Goal: Task Accomplishment & Management: Use online tool/utility

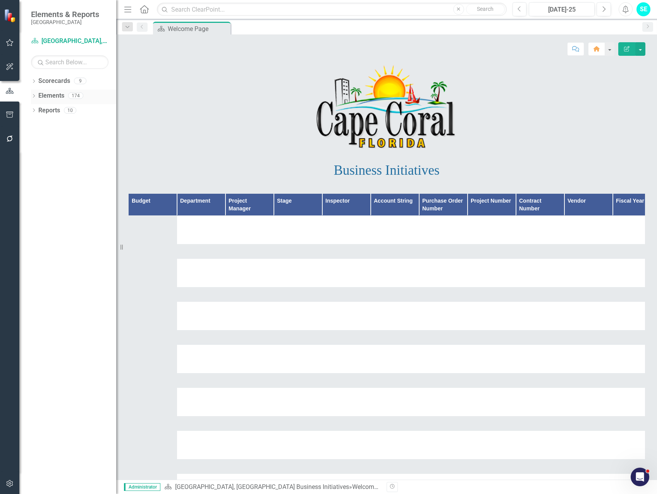
click at [34, 97] on icon at bounding box center [34, 95] width 2 height 3
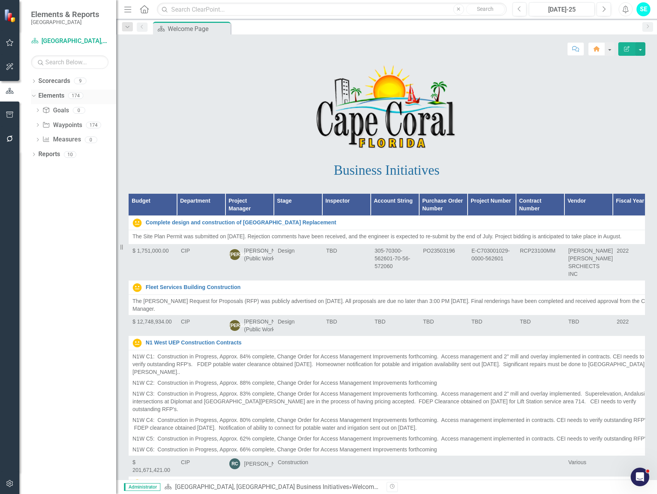
click at [33, 97] on icon "Dropdown" at bounding box center [33, 95] width 4 height 5
click at [33, 97] on icon "Dropdown" at bounding box center [33, 96] width 5 height 4
click at [37, 123] on div "Dropdown" at bounding box center [37, 126] width 5 height 7
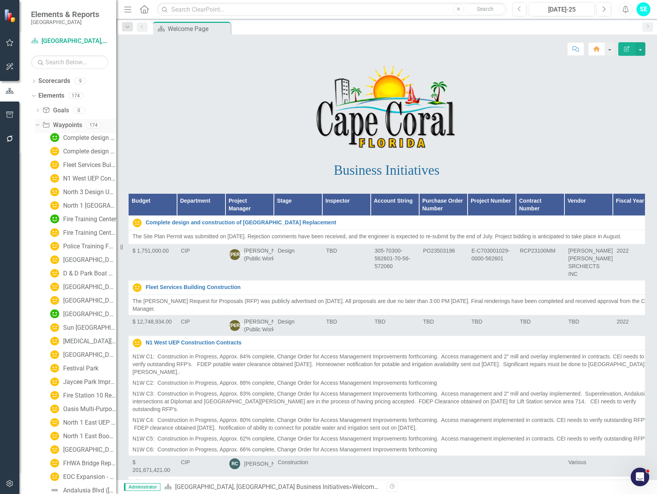
click at [37, 123] on icon "Dropdown" at bounding box center [36, 124] width 4 height 5
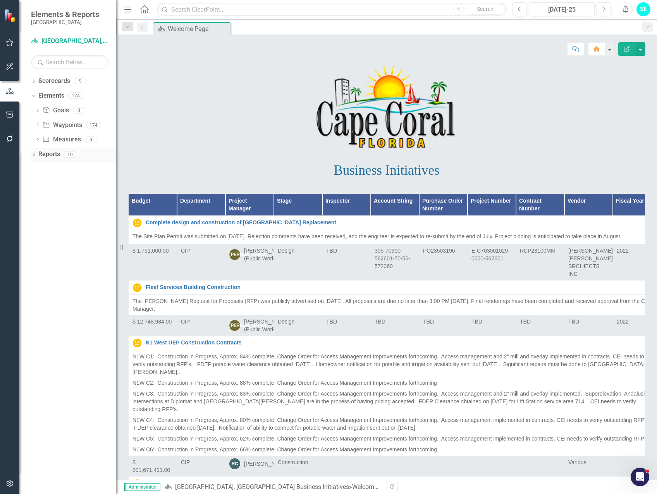
click at [36, 154] on icon "Dropdown" at bounding box center [33, 155] width 5 height 4
click at [37, 210] on icon "Dropdown" at bounding box center [36, 211] width 5 height 4
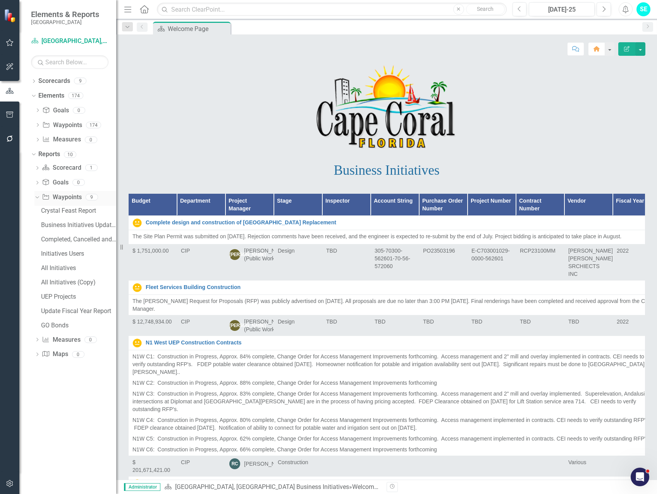
click at [37, 197] on icon "Dropdown" at bounding box center [36, 196] width 4 height 5
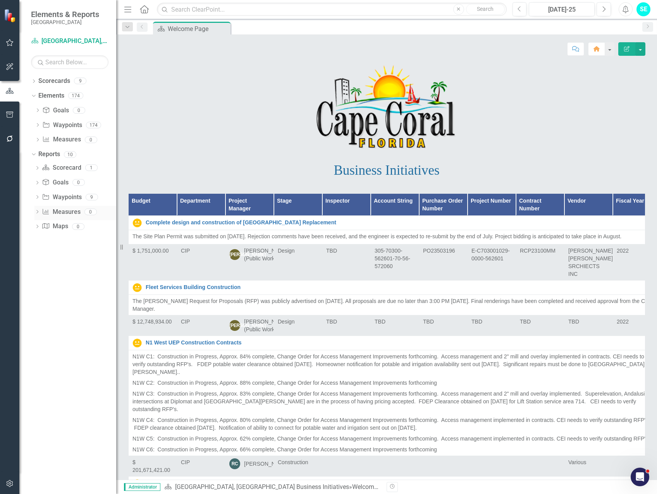
click at [37, 211] on icon "Dropdown" at bounding box center [36, 212] width 5 height 4
click at [38, 196] on icon "Dropdown" at bounding box center [36, 198] width 5 height 4
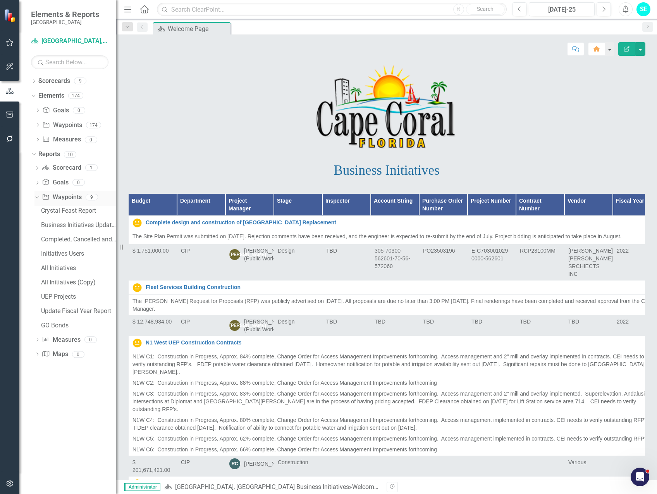
click at [38, 196] on icon "Dropdown" at bounding box center [36, 196] width 4 height 5
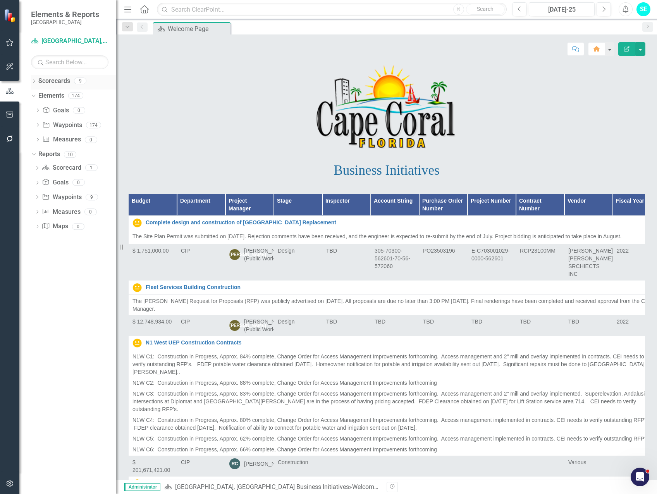
click at [31, 78] on div "Dropdown Scorecards 9" at bounding box center [73, 82] width 85 height 15
click at [34, 80] on icon "Dropdown" at bounding box center [33, 82] width 5 height 4
click at [34, 80] on icon "Dropdown" at bounding box center [33, 80] width 4 height 5
click at [32, 81] on icon "Dropdown" at bounding box center [33, 82] width 5 height 4
click at [37, 96] on icon "Dropdown" at bounding box center [38, 95] width 6 height 5
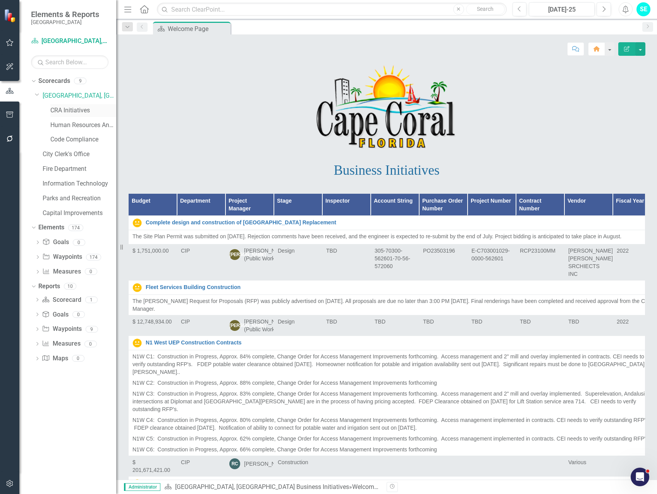
click at [64, 108] on link "CRA Initiatives" at bounding box center [83, 110] width 66 height 9
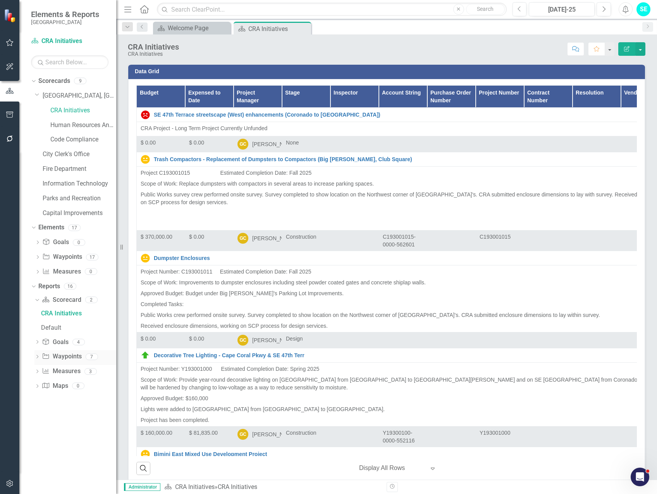
click at [36, 355] on icon "Dropdown" at bounding box center [36, 357] width 5 height 4
click at [36, 314] on icon "Dropdown" at bounding box center [36, 315] width 5 height 4
click at [36, 314] on icon "Dropdown" at bounding box center [36, 313] width 4 height 5
click at [37, 298] on icon "Dropdown" at bounding box center [36, 300] width 5 height 4
click at [37, 298] on icon "Dropdown" at bounding box center [36, 299] width 4 height 5
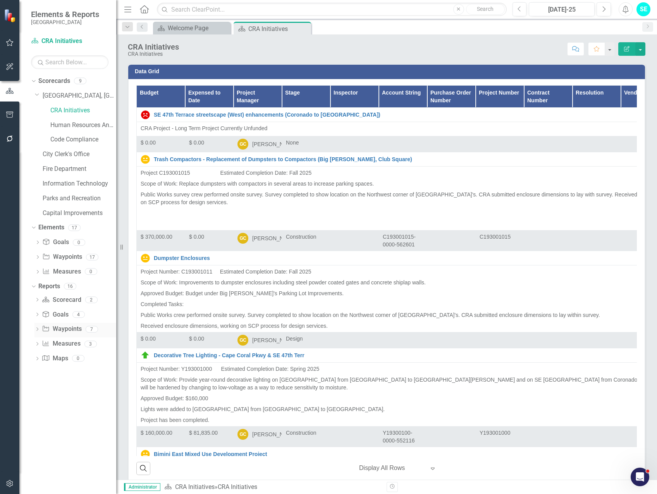
click at [39, 328] on icon "Dropdown" at bounding box center [36, 330] width 5 height 4
click at [36, 314] on icon "Dropdown" at bounding box center [36, 315] width 5 height 4
click at [41, 327] on div "Goals" at bounding box center [78, 327] width 75 height 7
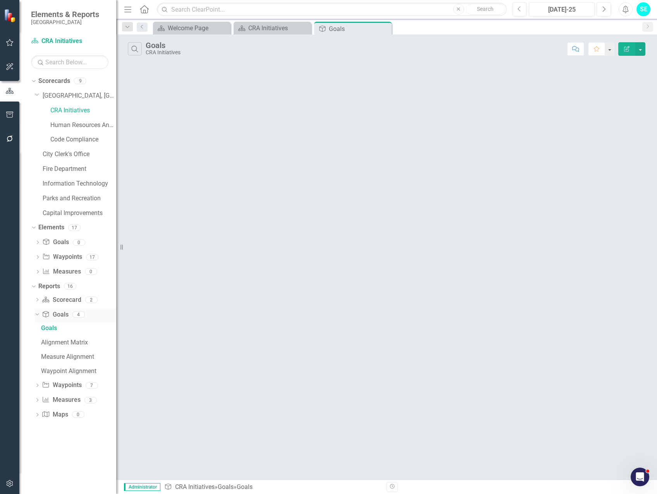
click at [38, 314] on icon "Dropdown" at bounding box center [36, 313] width 4 height 5
click at [38, 329] on icon "Dropdown" at bounding box center [36, 330] width 5 height 4
click at [45, 342] on div "CRA Initiatives" at bounding box center [78, 342] width 75 height 7
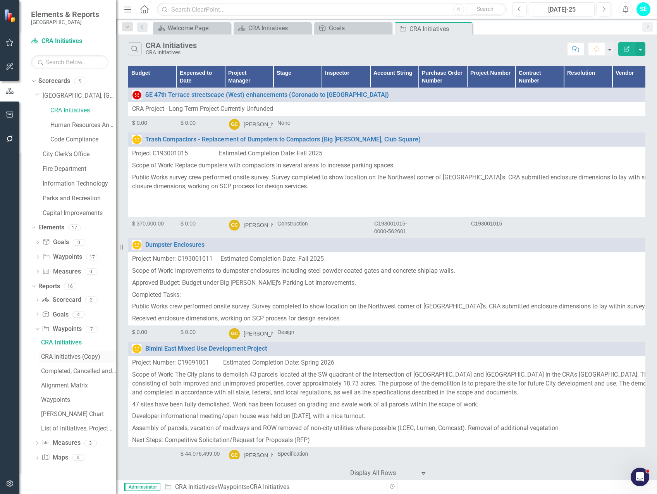
click at [72, 357] on div "CRA Initiatives (Copy)" at bounding box center [78, 356] width 75 height 7
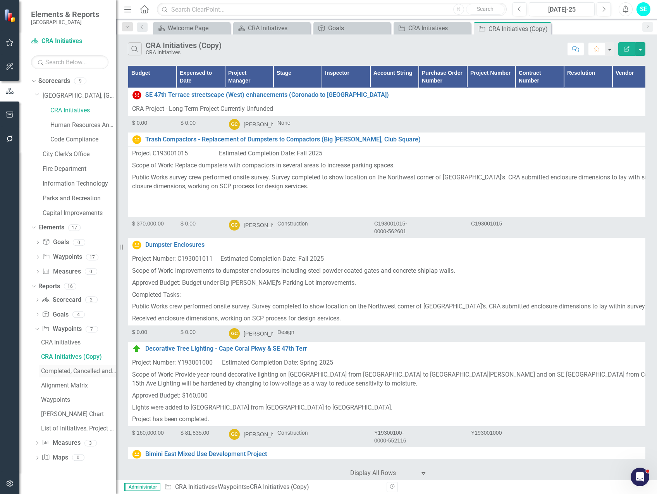
click at [75, 369] on div "Completed, Cancelled and On Hold Projects" at bounding box center [78, 370] width 75 height 7
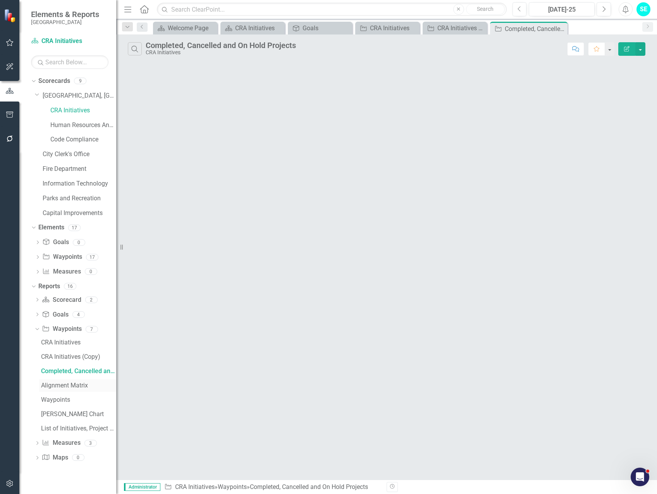
click at [69, 383] on div "Alignment Matrix" at bounding box center [78, 385] width 75 height 7
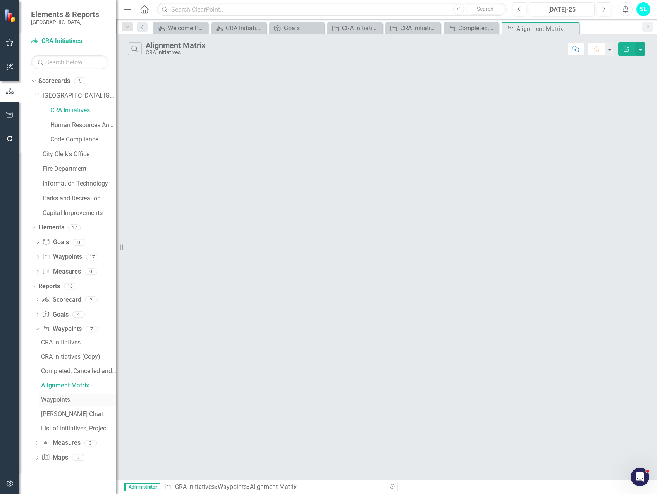
click at [59, 400] on div "Waypoints" at bounding box center [78, 399] width 75 height 7
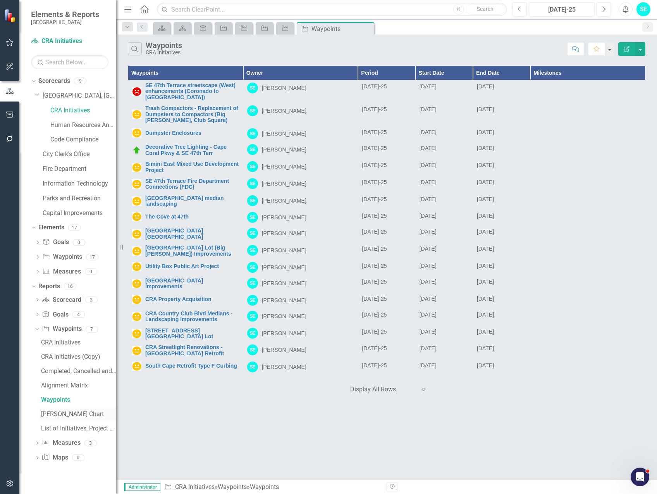
click at [60, 412] on div "[PERSON_NAME] Chart" at bounding box center [78, 413] width 75 height 7
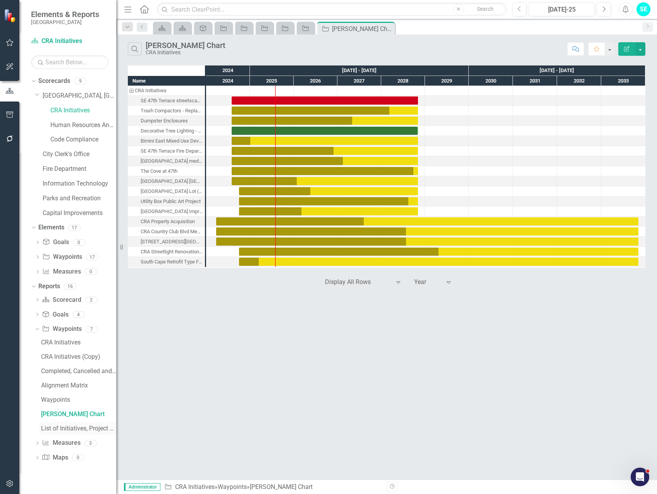
click at [63, 429] on div "List of Initiatives, Project Manager and Collaborators" at bounding box center [78, 428] width 75 height 7
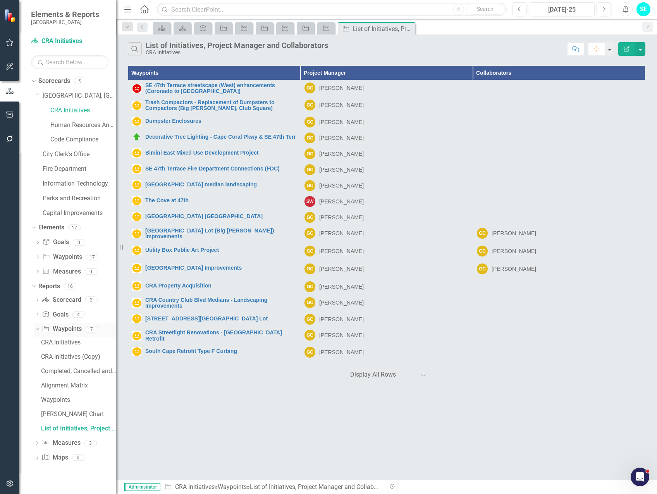
click at [34, 329] on icon "Dropdown" at bounding box center [36, 328] width 4 height 5
click at [35, 343] on icon "Dropdown" at bounding box center [36, 344] width 5 height 4
click at [35, 345] on icon "Dropdown" at bounding box center [36, 343] width 4 height 5
click at [38, 97] on icon "Dropdown" at bounding box center [37, 94] width 5 height 6
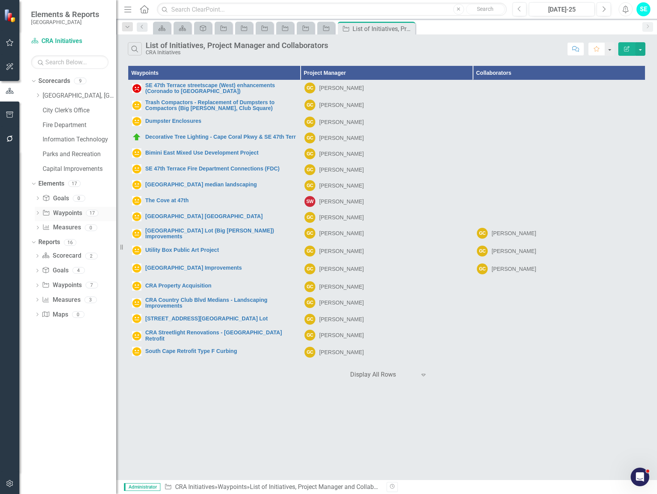
click at [37, 213] on icon "Dropdown" at bounding box center [37, 213] width 5 height 4
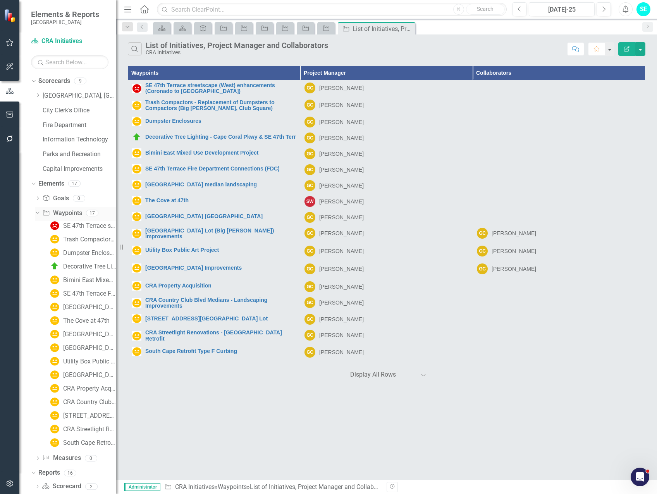
click at [37, 214] on icon "Dropdown" at bounding box center [36, 212] width 4 height 5
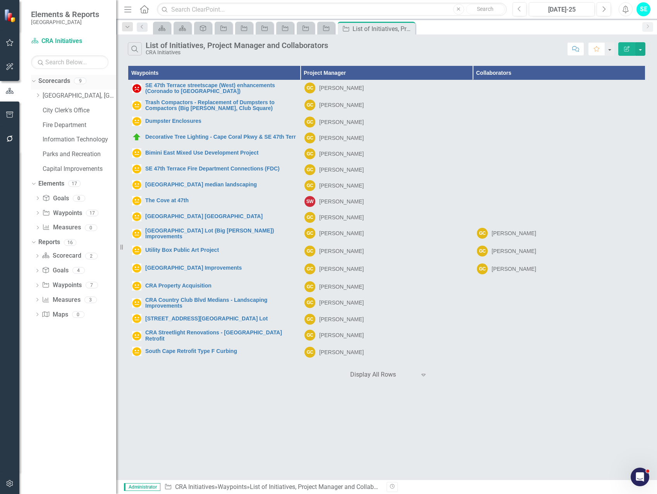
click at [34, 80] on icon "Dropdown" at bounding box center [33, 80] width 4 height 5
click at [34, 80] on icon "Dropdown" at bounding box center [33, 82] width 5 height 4
click at [39, 96] on icon "Dropdown" at bounding box center [38, 95] width 6 height 5
click at [72, 137] on link "Code Compliance" at bounding box center [83, 139] width 66 height 9
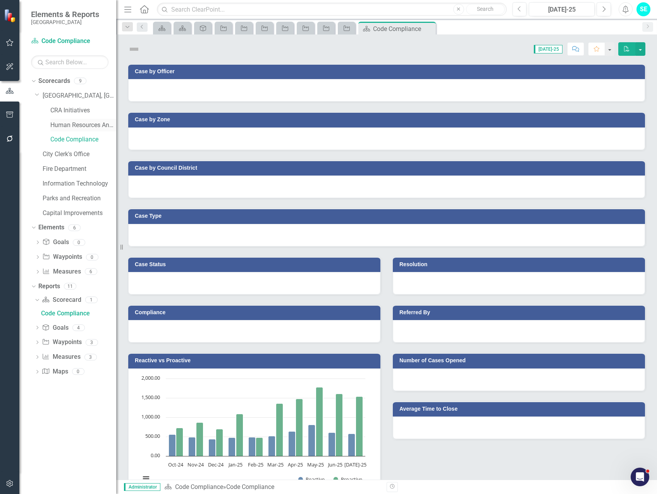
click at [70, 126] on link "Human Resources Analytics Dashboard" at bounding box center [83, 125] width 66 height 9
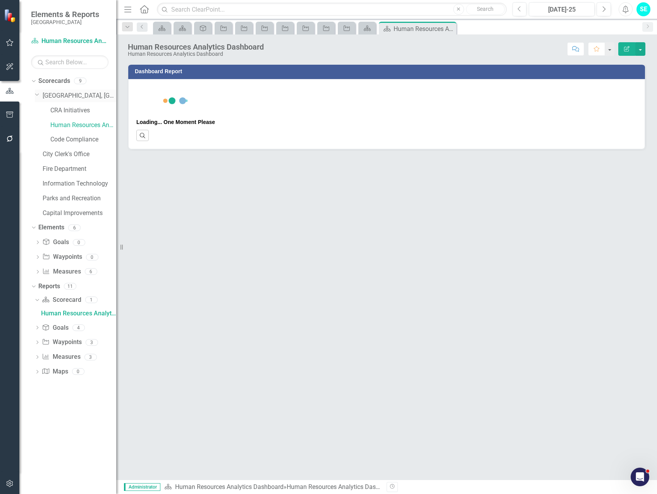
click at [37, 94] on icon "Dropdown" at bounding box center [37, 94] width 5 height 6
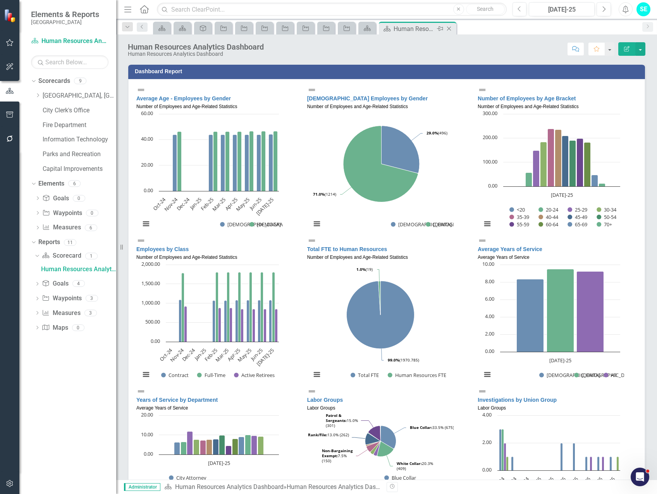
click at [450, 27] on icon "Close" at bounding box center [449, 29] width 8 height 6
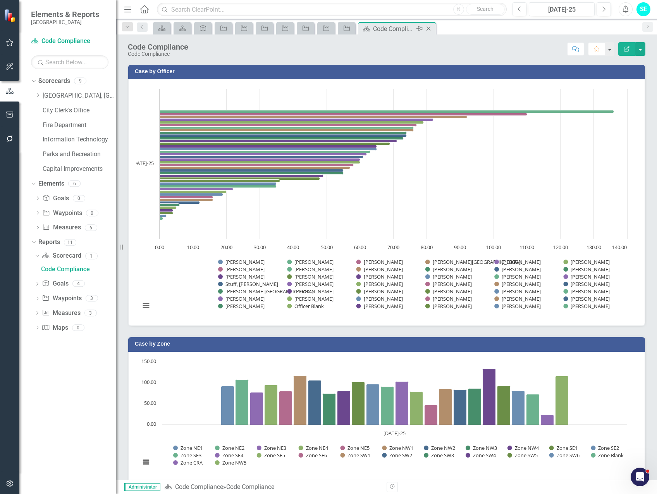
click at [429, 28] on icon "Close" at bounding box center [428, 29] width 8 height 6
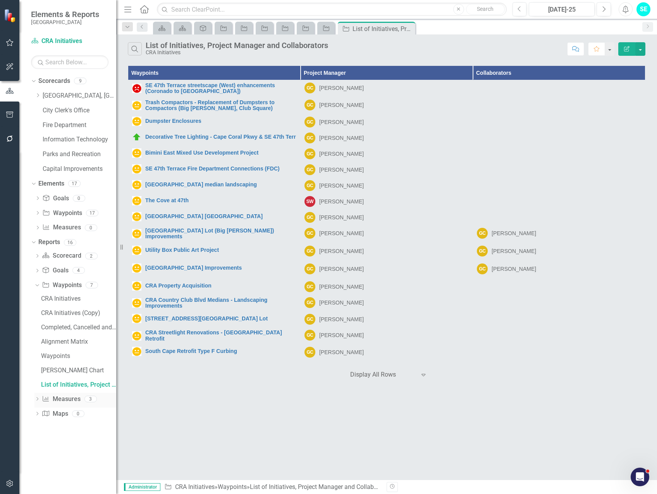
click at [36, 398] on icon "Dropdown" at bounding box center [36, 399] width 5 height 4
click at [38, 299] on icon "Dropdown" at bounding box center [36, 299] width 4 height 5
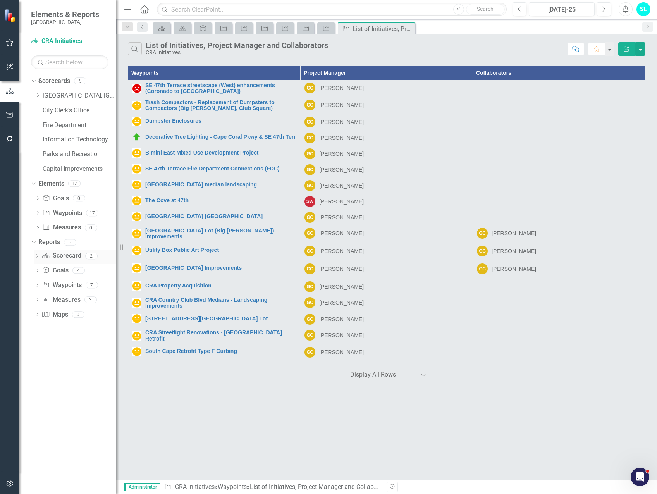
click at [37, 255] on icon "Dropdown" at bounding box center [36, 256] width 5 height 4
click at [44, 266] on div "CRA Initiatives" at bounding box center [78, 269] width 75 height 7
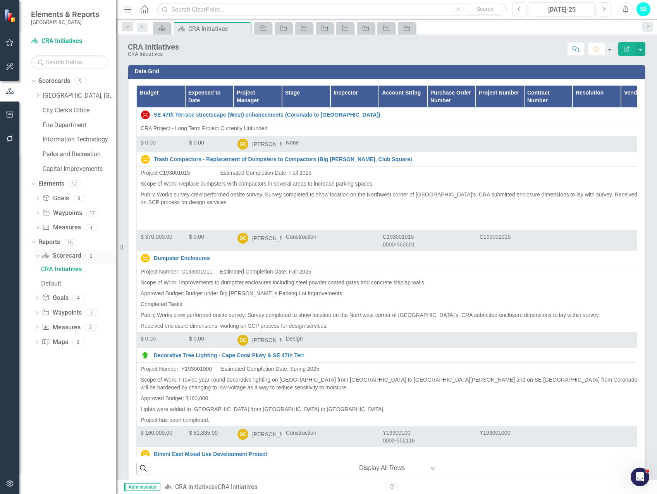
click at [37, 256] on icon "Dropdown" at bounding box center [36, 255] width 4 height 5
click at [8, 115] on icon "button" at bounding box center [10, 115] width 8 height 6
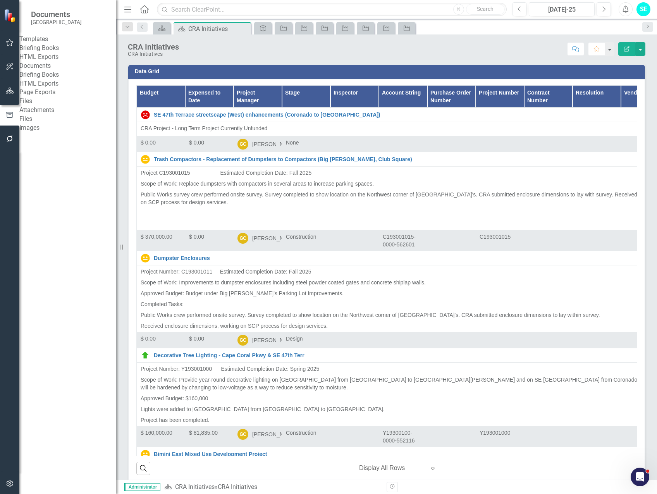
click at [63, 79] on link "Briefing Books" at bounding box center [67, 74] width 97 height 9
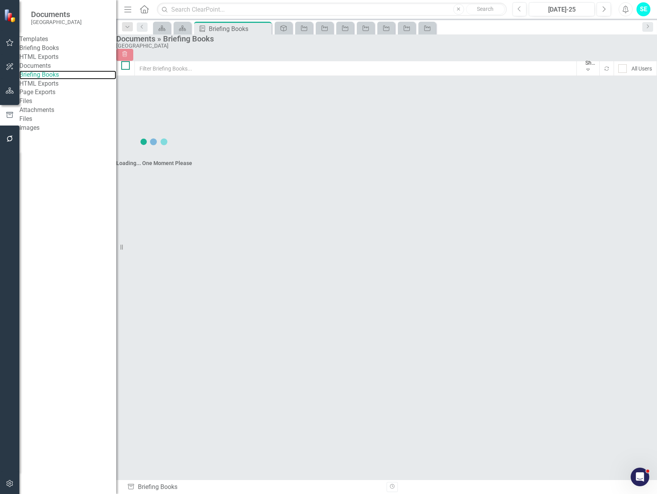
checkbox input "false"
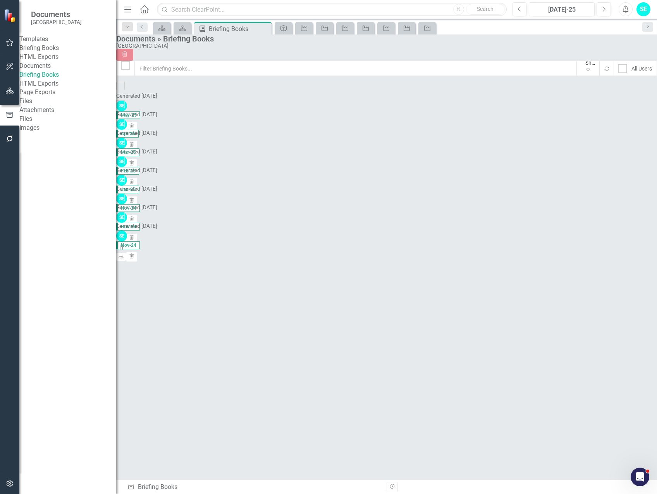
click at [43, 97] on link "Page Exports" at bounding box center [67, 92] width 97 height 9
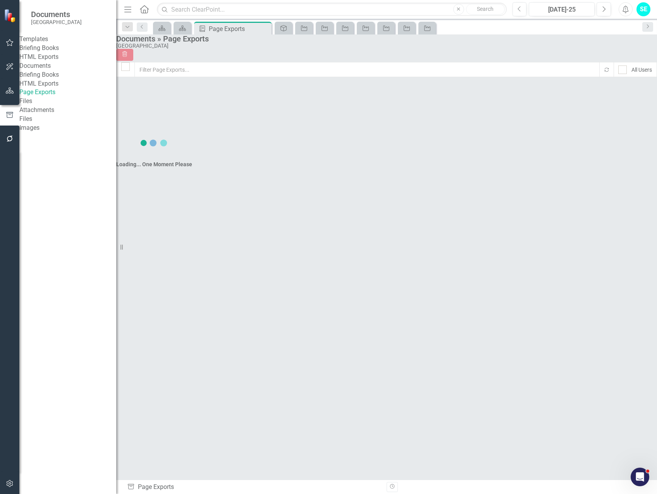
checkbox input "false"
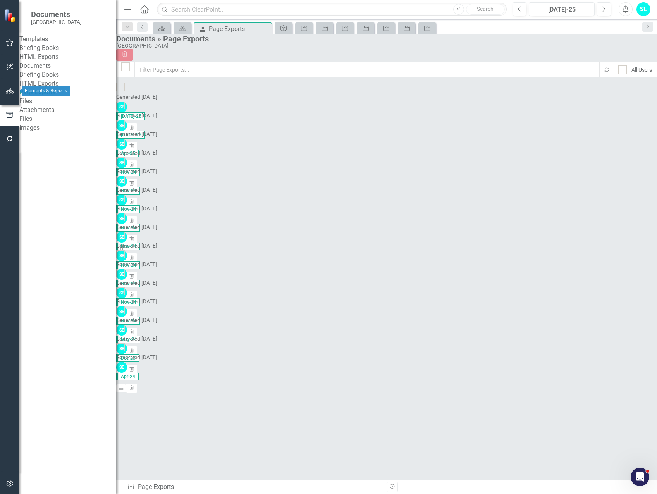
click at [8, 91] on icon "button" at bounding box center [10, 91] width 8 height 6
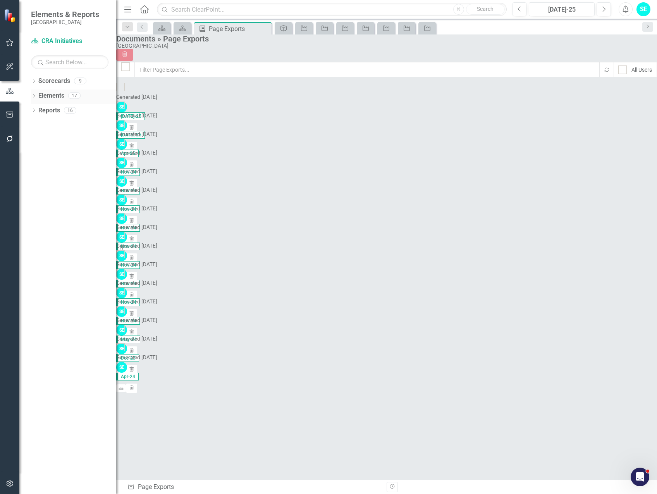
click at [36, 94] on icon "Dropdown" at bounding box center [33, 96] width 5 height 4
click at [33, 154] on icon "Dropdown" at bounding box center [33, 155] width 5 height 4
click at [39, 181] on icon "Dropdown" at bounding box center [36, 183] width 5 height 4
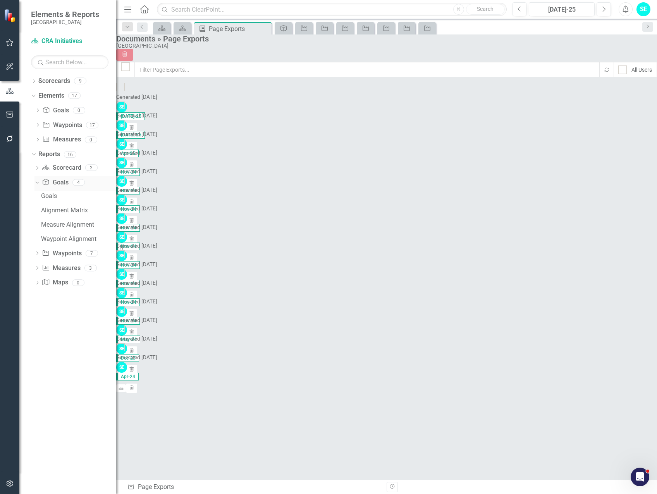
click at [39, 180] on div "Dropdown" at bounding box center [36, 181] width 7 height 5
click at [7, 112] on icon "button" at bounding box center [10, 115] width 8 height 6
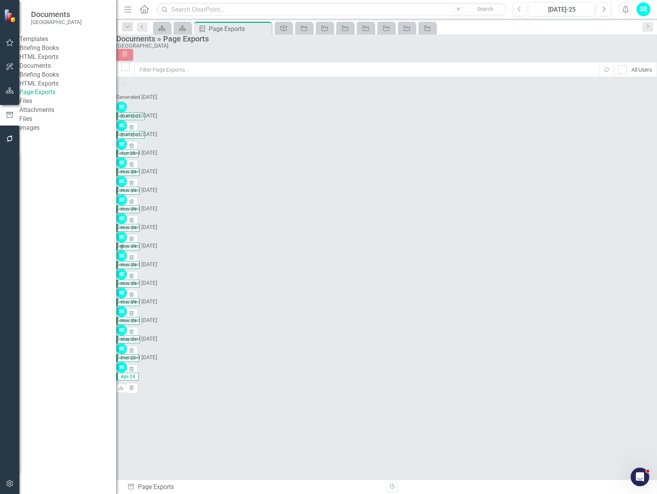
click at [44, 52] on link "Briefing Books" at bounding box center [67, 48] width 97 height 9
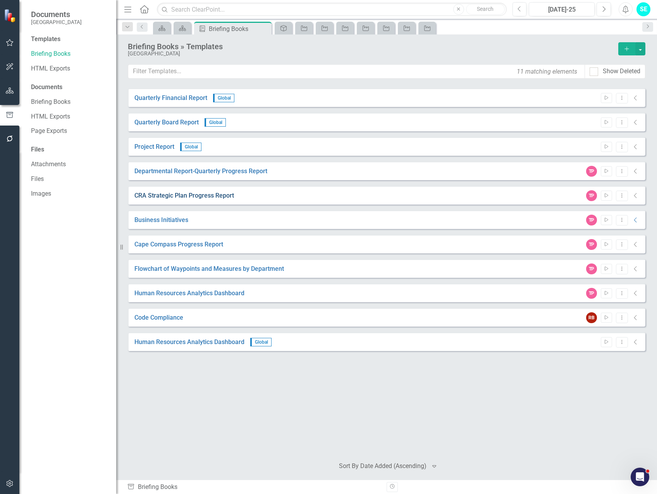
click at [229, 193] on link "CRA Strategic Plan Progress Report" at bounding box center [184, 195] width 100 height 9
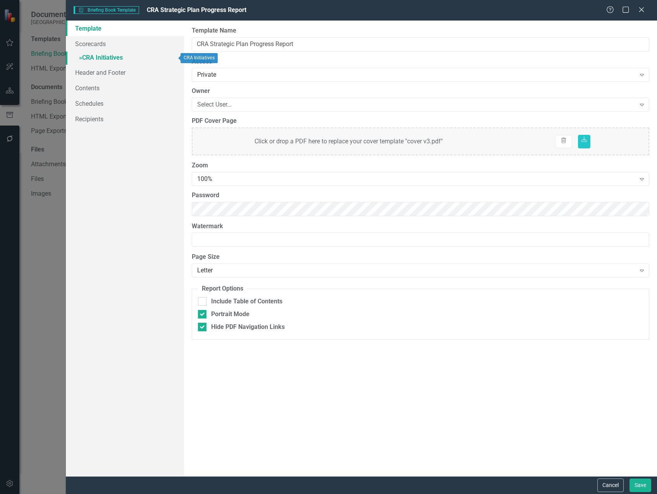
click at [103, 56] on link "» CRA Initiatives" at bounding box center [125, 58] width 118 height 14
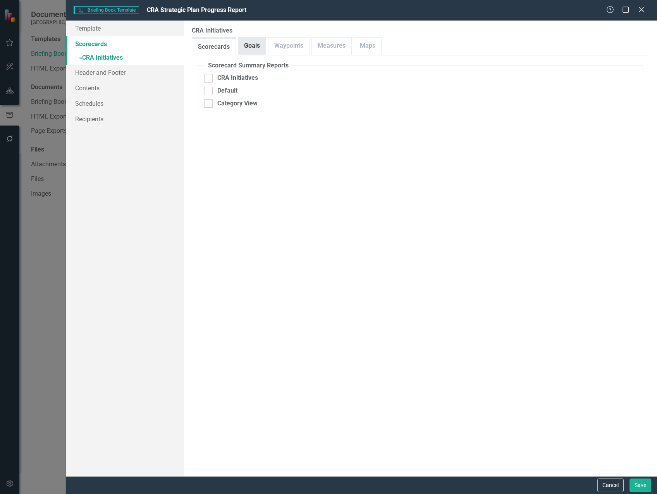
click at [259, 45] on link "Goals" at bounding box center [251, 46] width 27 height 17
click at [277, 45] on link "Waypoints" at bounding box center [288, 46] width 41 height 17
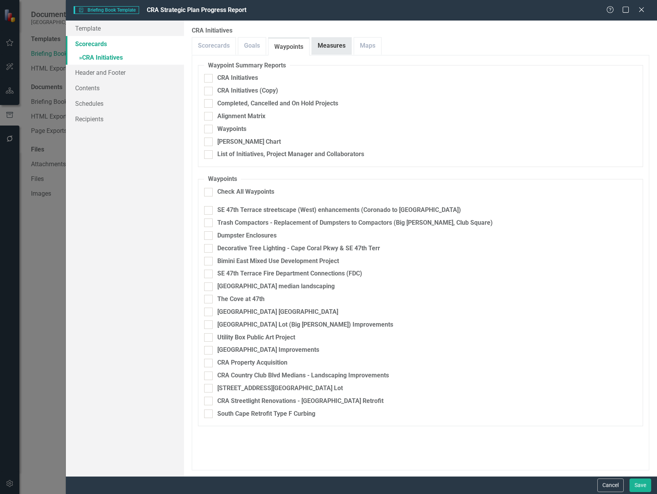
click at [327, 44] on link "Measures" at bounding box center [331, 46] width 39 height 17
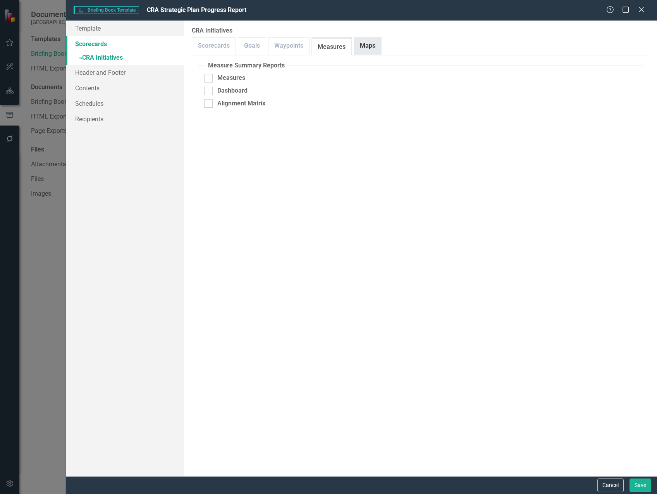
click at [355, 45] on link "Maps" at bounding box center [367, 46] width 27 height 17
click at [206, 46] on link "Scorecards" at bounding box center [213, 46] width 43 height 17
click at [100, 88] on link "Contents" at bounding box center [125, 87] width 118 height 15
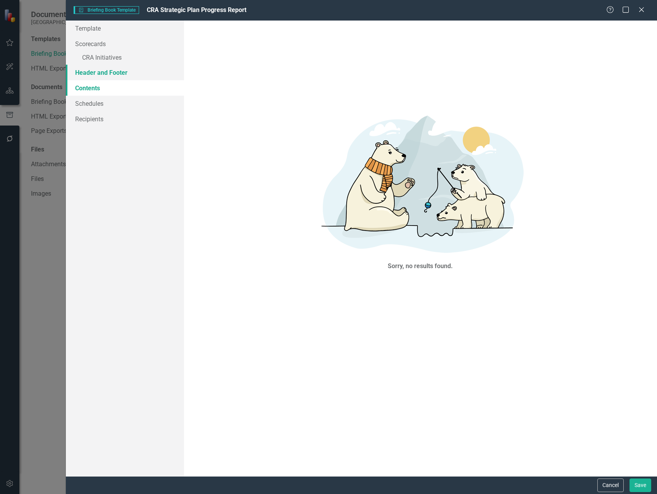
click at [104, 73] on link "Header and Footer" at bounding box center [125, 72] width 118 height 15
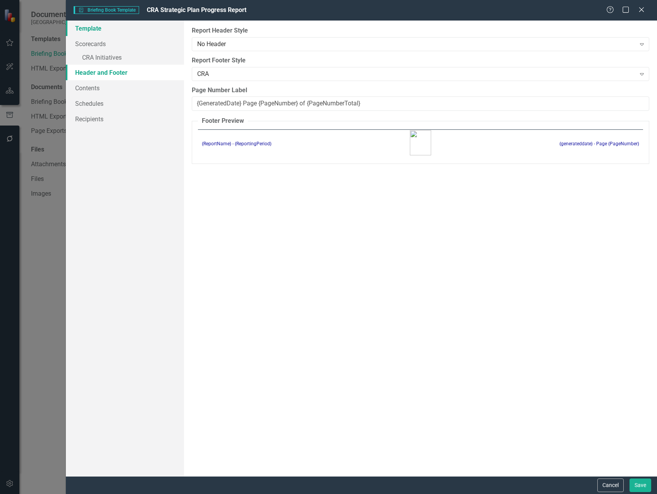
click at [103, 31] on link "Template" at bounding box center [125, 28] width 118 height 15
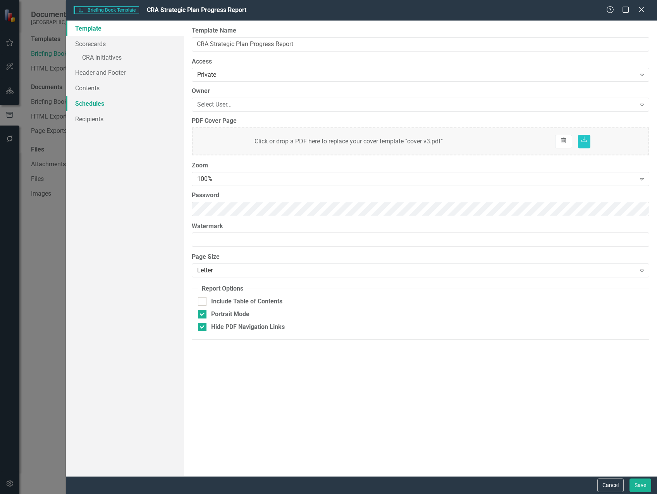
click at [95, 105] on link "Schedules" at bounding box center [125, 103] width 118 height 15
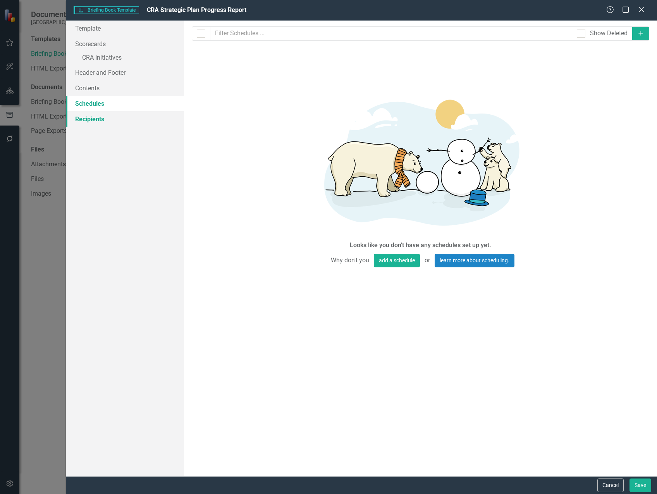
click at [96, 118] on link "Recipients" at bounding box center [125, 118] width 118 height 15
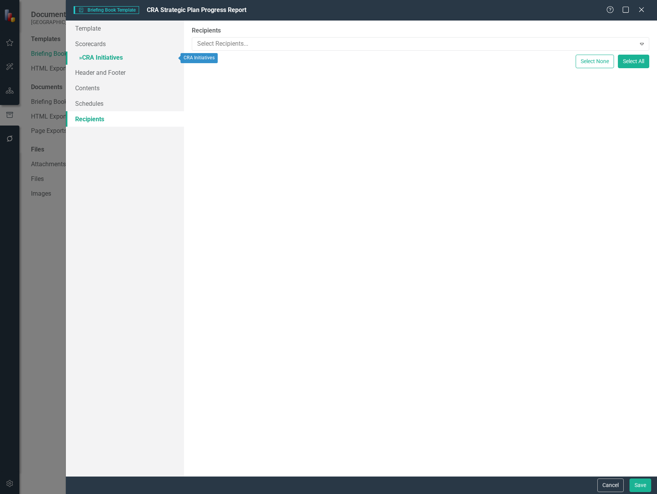
click at [104, 55] on link "» CRA Initiatives" at bounding box center [125, 58] width 118 height 14
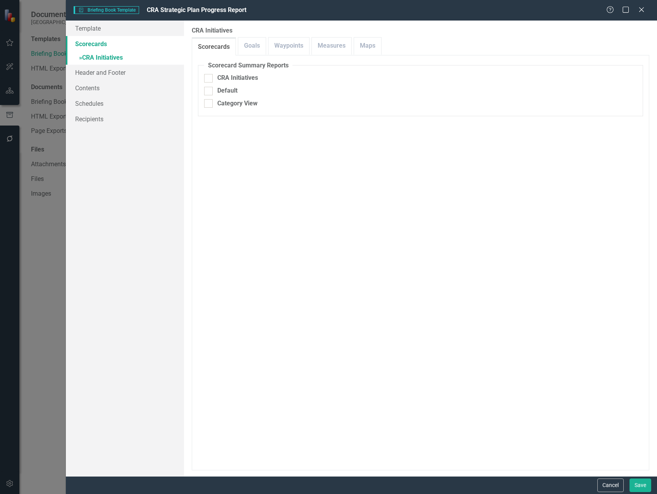
click at [102, 40] on link "Scorecards" at bounding box center [125, 43] width 118 height 15
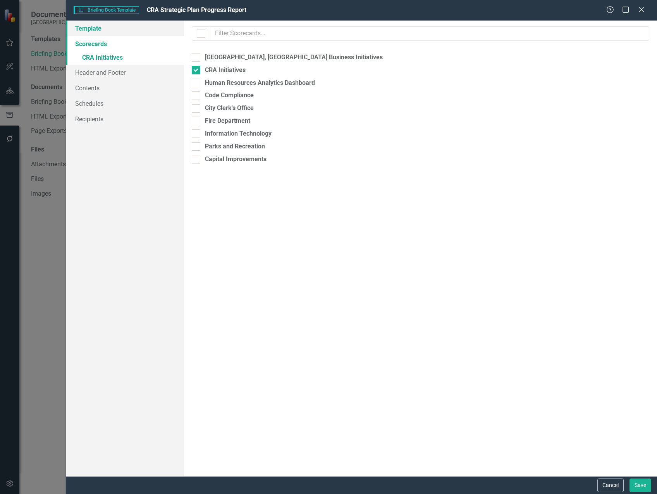
click at [94, 31] on link "Template" at bounding box center [125, 28] width 118 height 15
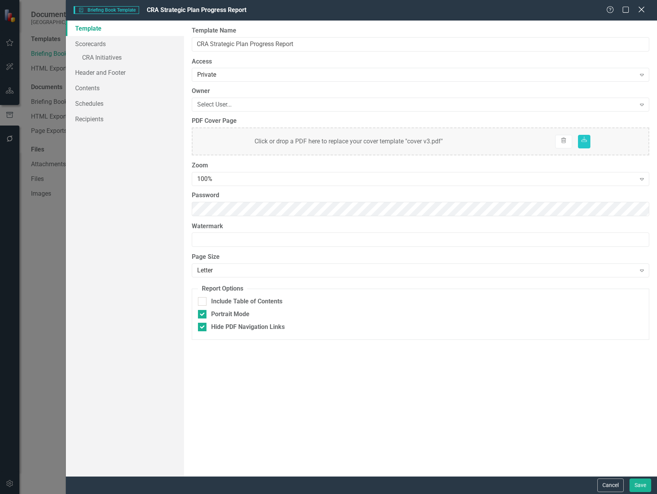
click at [640, 10] on icon "Close" at bounding box center [641, 9] width 10 height 7
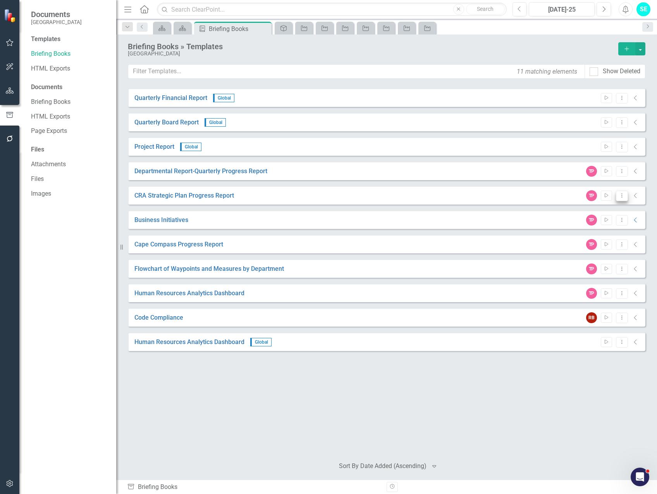
click at [622, 197] on icon at bounding box center [621, 195] width 1 height 4
click at [613, 206] on link "Start Run Template" at bounding box center [592, 208] width 72 height 14
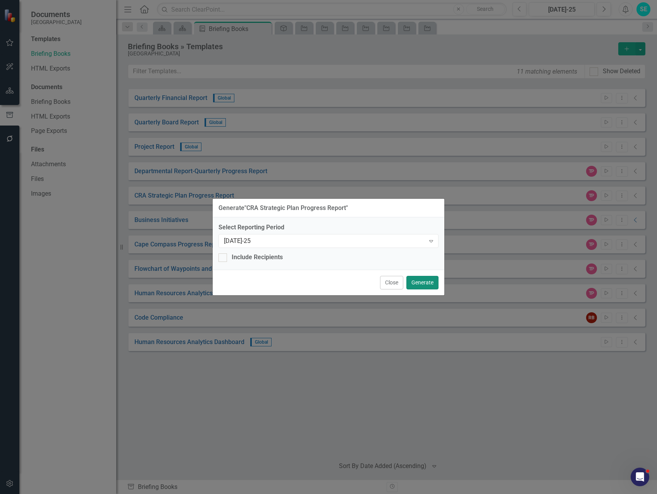
click at [426, 280] on button "Generate" at bounding box center [422, 283] width 32 height 14
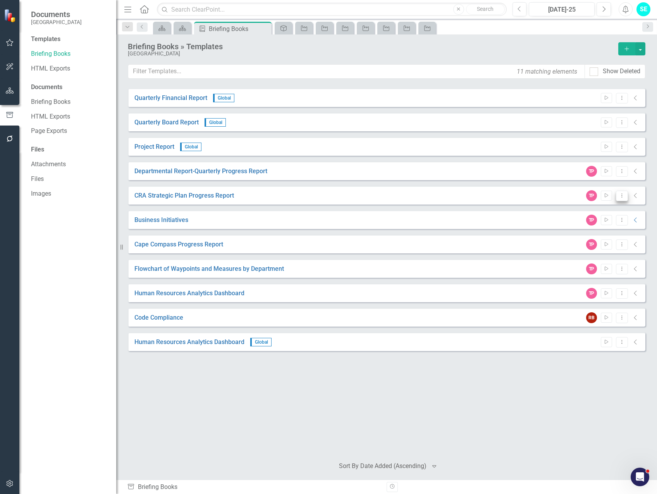
click at [619, 197] on icon "Dropdown Menu" at bounding box center [621, 195] width 7 height 5
click at [607, 237] on link "Edit Edit Template" at bounding box center [592, 237] width 72 height 14
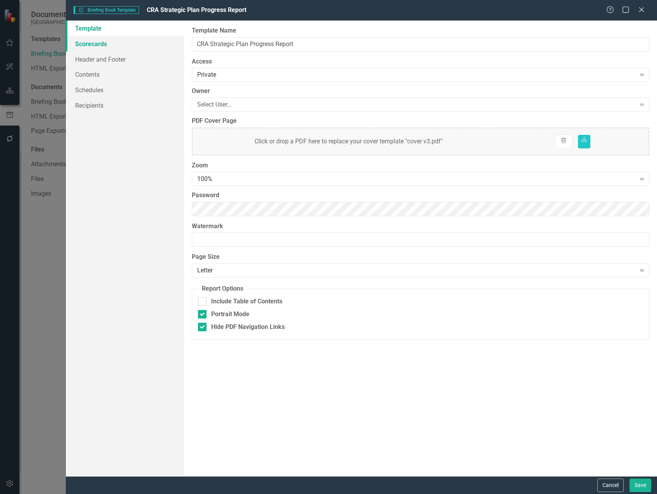
click at [104, 40] on link "Scorecards" at bounding box center [125, 43] width 118 height 15
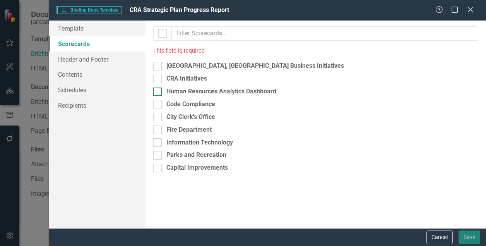
drag, startPoint x: 379, startPoint y: 79, endPoint x: 306, endPoint y: 91, distance: 74.2
click at [306, 91] on div "Please select the scorecards you would like to include below. Once you select t…" at bounding box center [316, 125] width 341 height 208
